Goal: Navigation & Orientation: Understand site structure

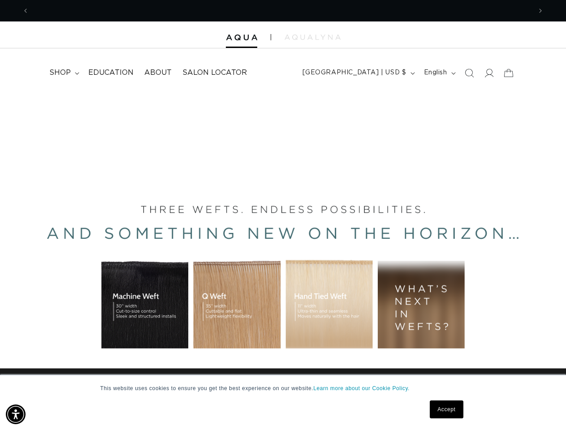
click at [283, 215] on div "BUILT FOR  PERFORMANCE. TRUSTED BY PROFESSIONALS. Premium hair extensions desig…" at bounding box center [283, 293] width 566 height 403
click at [16, 414] on img "Accessibility Menu" at bounding box center [16, 415] width 20 height 20
